Goal: Information Seeking & Learning: Compare options

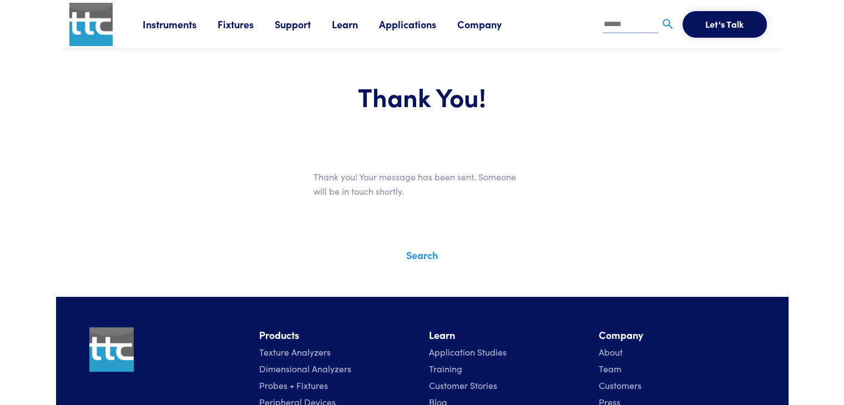
click at [343, 29] on link "Learn" at bounding box center [355, 24] width 47 height 14
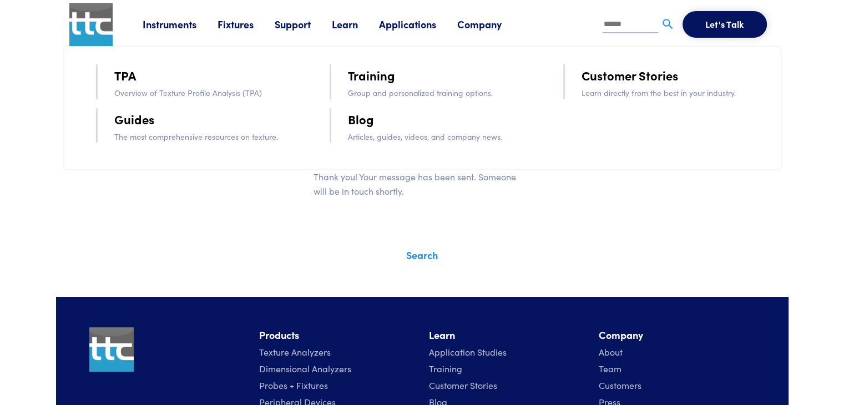
click at [384, 80] on link "Training" at bounding box center [371, 74] width 47 height 19
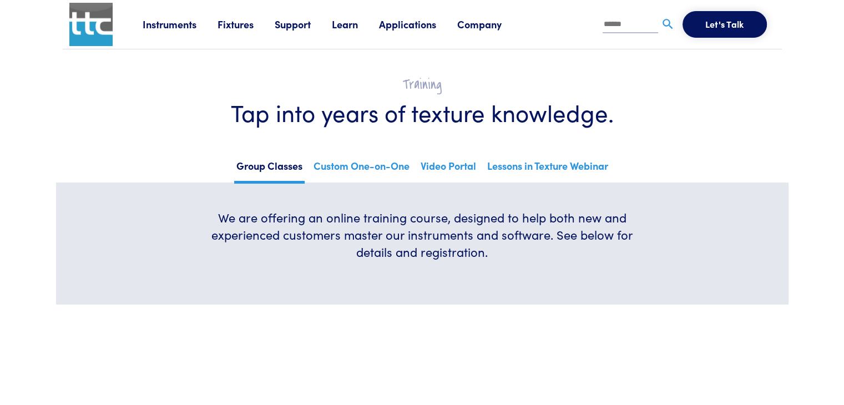
click at [175, 27] on link "Instruments" at bounding box center [180, 24] width 75 height 14
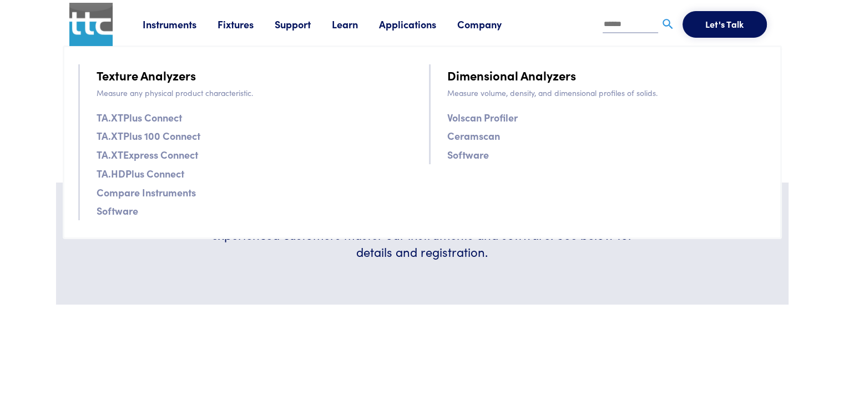
click at [174, 116] on link "TA.XTPlus Connect" at bounding box center [139, 117] width 85 height 16
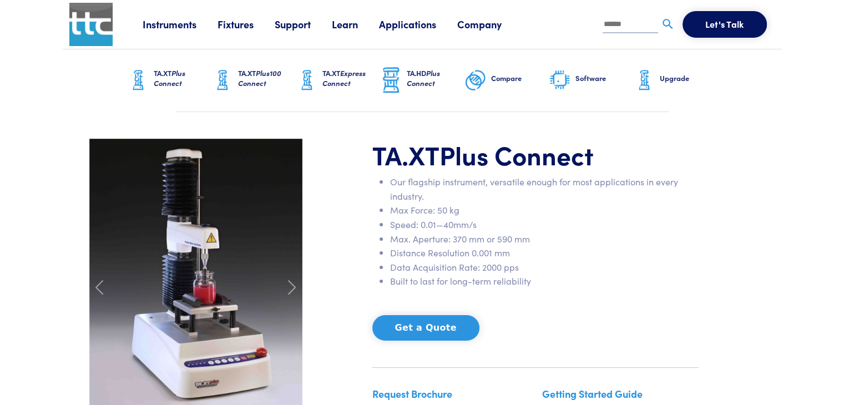
click at [231, 76] on img at bounding box center [222, 81] width 22 height 28
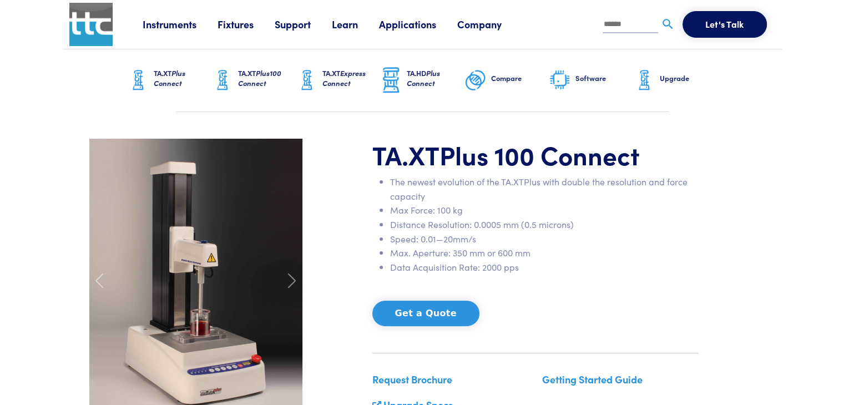
click at [328, 87] on span "Express Connect" at bounding box center [343, 78] width 43 height 21
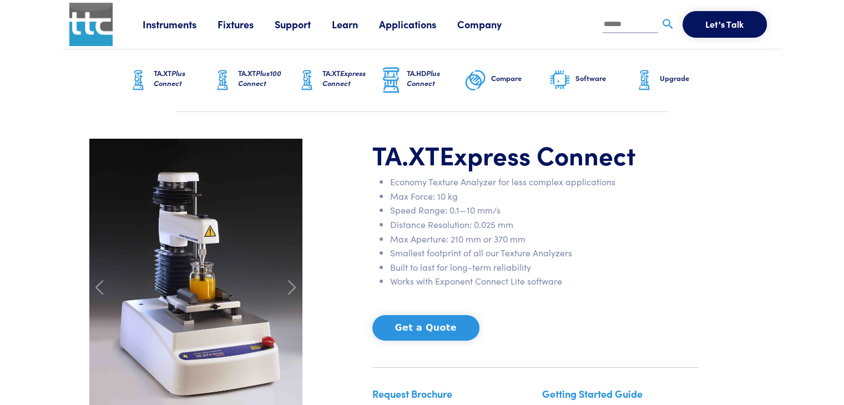
click at [396, 70] on img at bounding box center [391, 80] width 22 height 29
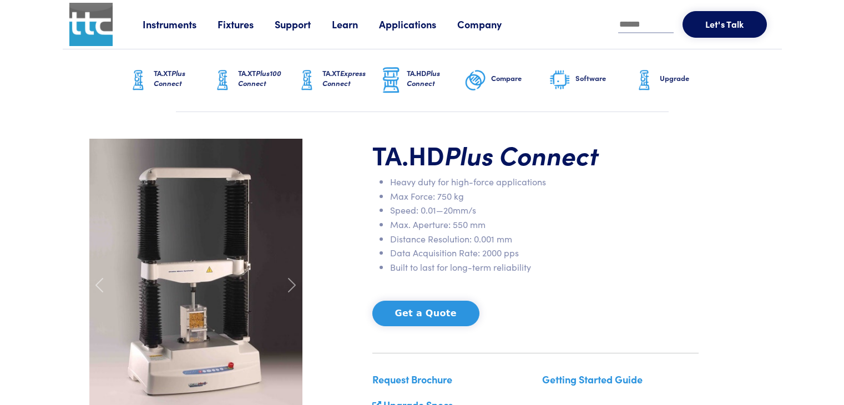
click at [498, 78] on h6 "Compare" at bounding box center [520, 78] width 58 height 10
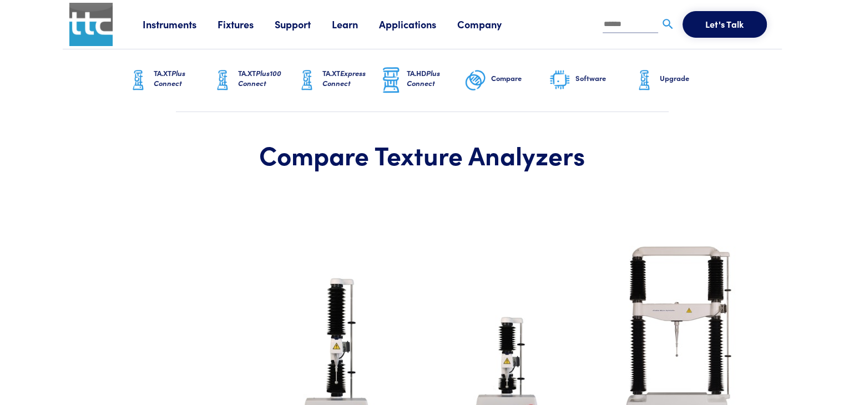
click at [574, 74] on link "Software" at bounding box center [591, 80] width 84 height 62
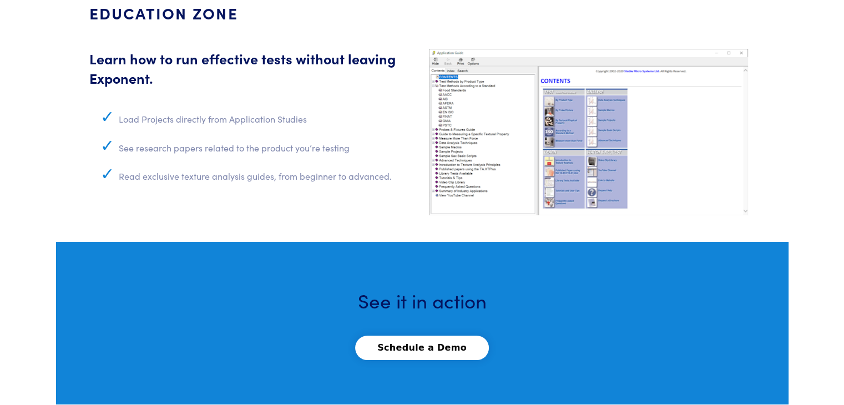
scroll to position [4216, 0]
